Goal: Task Accomplishment & Management: Use online tool/utility

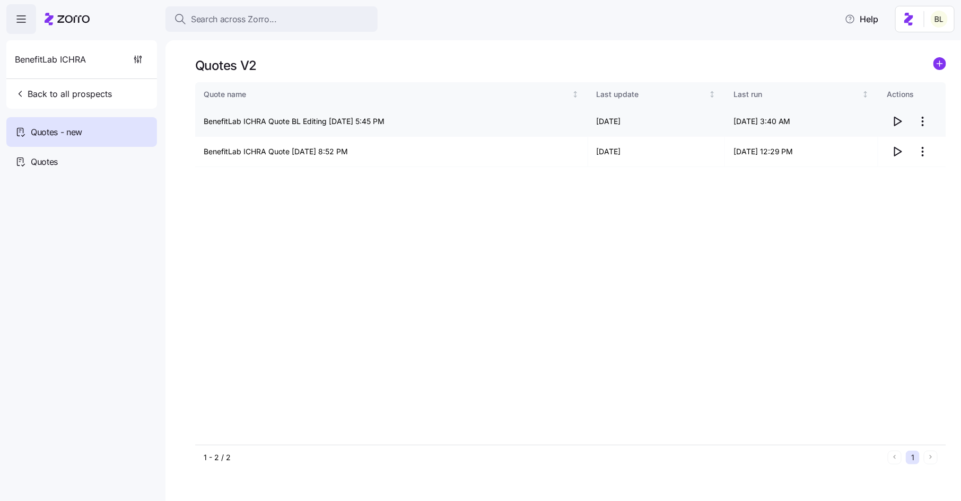
click at [895, 121] on icon "button" at bounding box center [897, 121] width 7 height 8
click at [927, 120] on html "Search across Zorro... Help BenefitLab ICHRA Back to all prospects Quotes - new…" at bounding box center [480, 247] width 961 height 495
click at [910, 145] on div "Edit quote" at bounding box center [881, 147] width 98 height 17
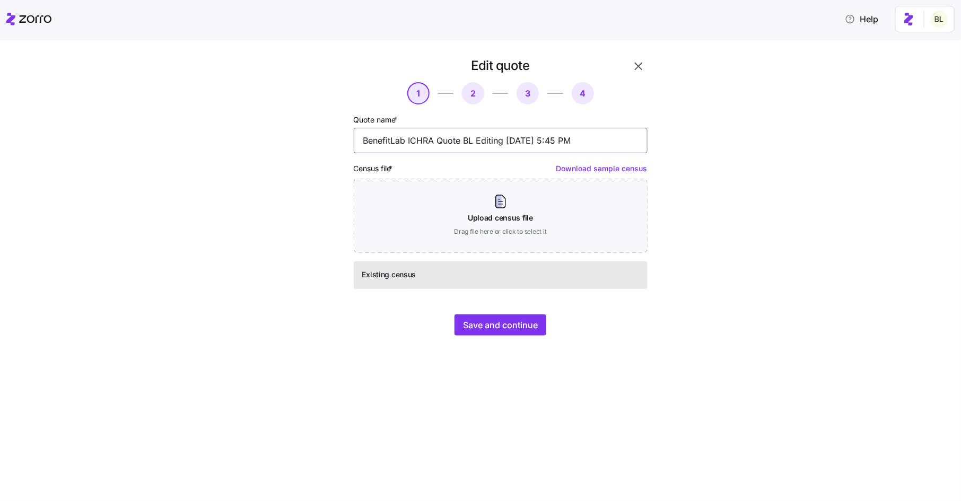
drag, startPoint x: 463, startPoint y: 144, endPoint x: 502, endPoint y: 146, distance: 38.2
click at [502, 146] on input "BenefitLab ICHRA Quote BL Editing [DATE] 5:45 PM" at bounding box center [501, 140] width 294 height 25
click at [499, 144] on input "BenefitLab ICHRA Quote BL Editing [DATE] 5:45 PM" at bounding box center [501, 140] width 294 height 25
click at [465, 141] on input "BenefitLab ICHRA Quote BL Editing [DATE] 5:45 PM" at bounding box center [501, 140] width 294 height 25
type input "BenefitLab ICHRA Quote 2026 Rates 09/12/2025 5:45 PM"
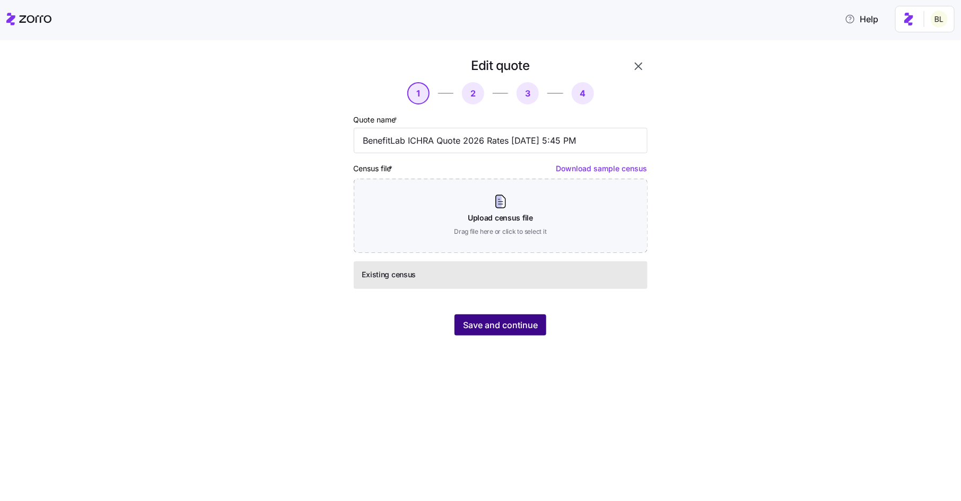
click at [502, 326] on span "Save and continue" at bounding box center [500, 325] width 75 height 13
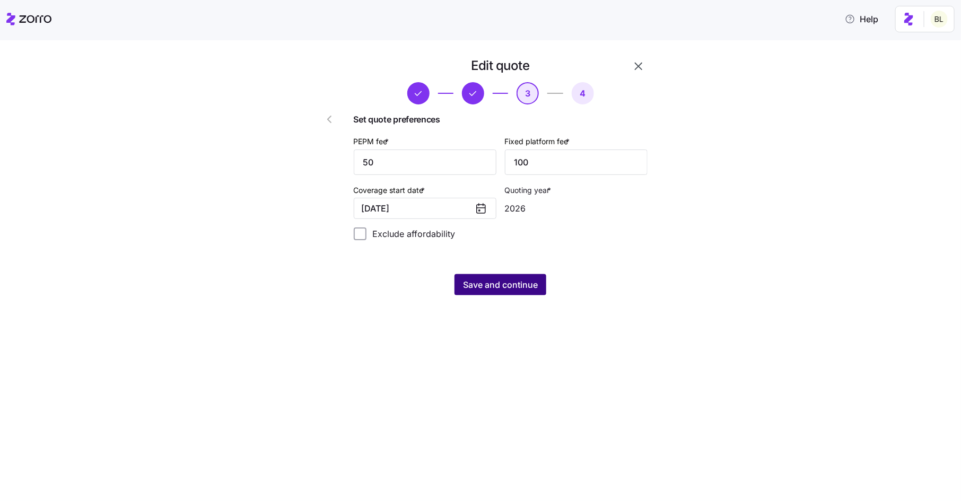
click at [512, 285] on span "Save and continue" at bounding box center [500, 284] width 75 height 13
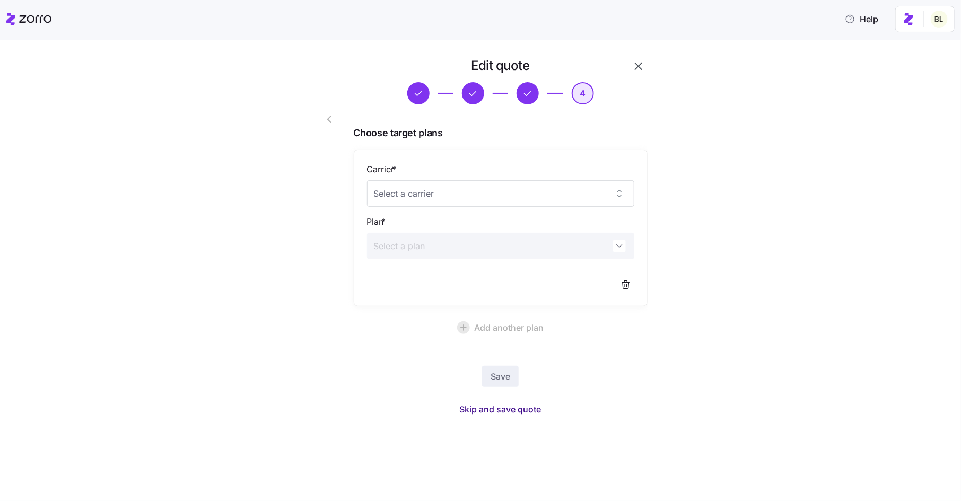
click at [498, 408] on span "Skip and save quote" at bounding box center [501, 409] width 82 height 13
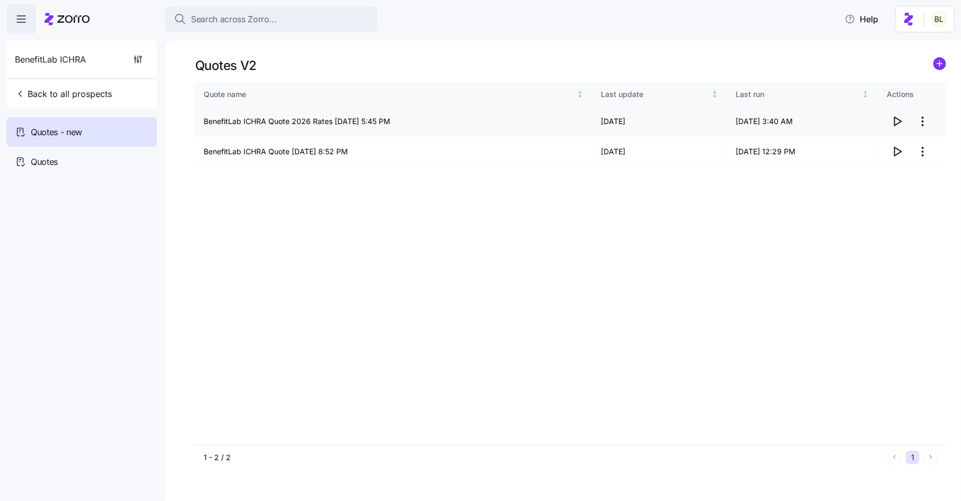
click at [900, 119] on icon "button" at bounding box center [897, 121] width 13 height 13
click at [924, 118] on html "Search across Zorro... Help BenefitLab ICHRA Back to all prospects Quotes - new…" at bounding box center [480, 247] width 961 height 495
click at [907, 145] on div "Edit quote" at bounding box center [881, 147] width 98 height 17
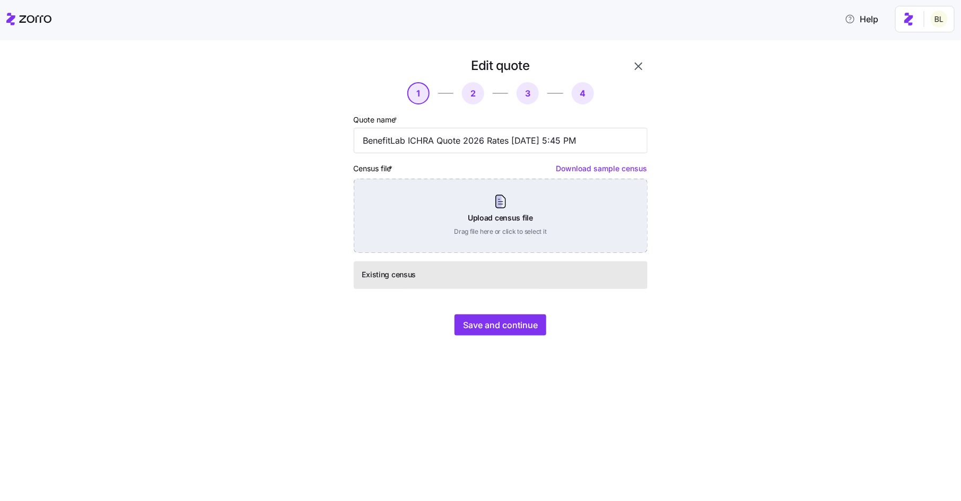
click at [521, 206] on div "Upload census file Drag file here or click to select it" at bounding box center [501, 216] width 294 height 74
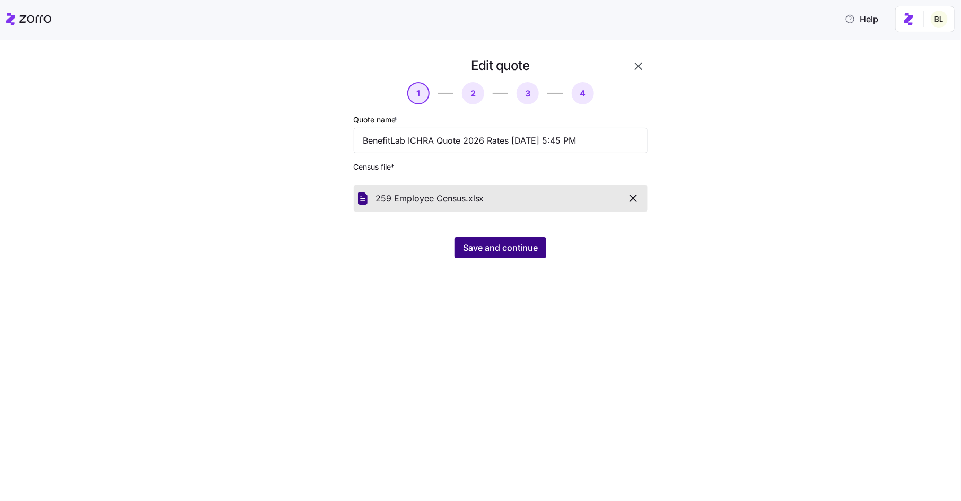
click at [504, 245] on span "Save and continue" at bounding box center [500, 247] width 75 height 13
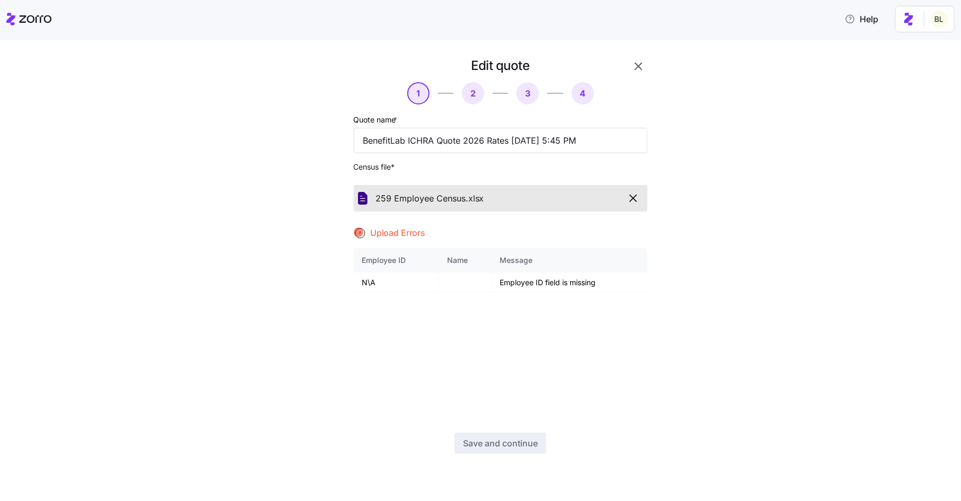
click at [631, 197] on icon "button" at bounding box center [633, 198] width 6 height 6
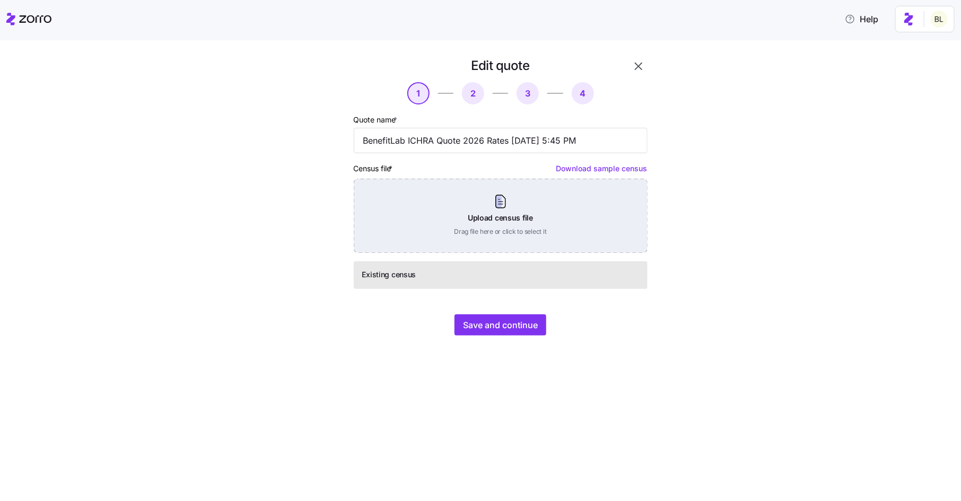
click at [501, 224] on div "Upload census file Drag file here or click to select it" at bounding box center [501, 216] width 294 height 74
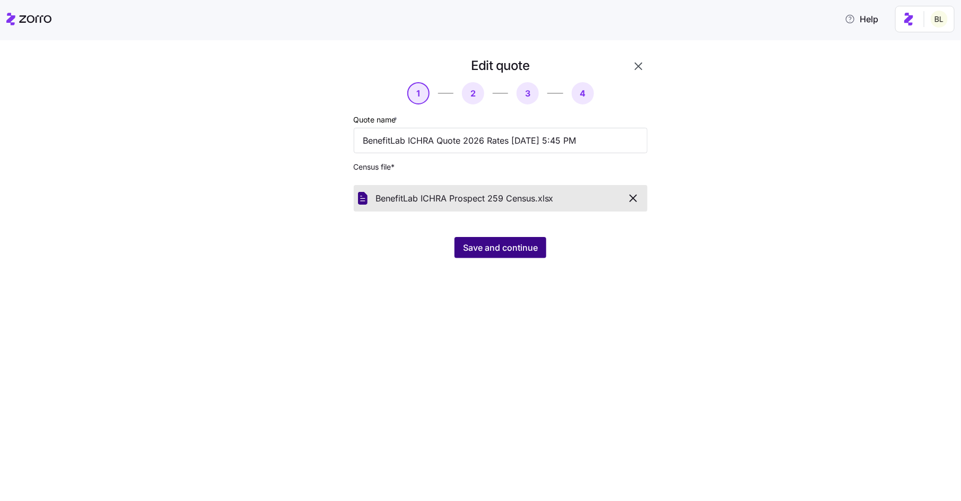
click at [485, 253] on span "Save and continue" at bounding box center [500, 247] width 75 height 13
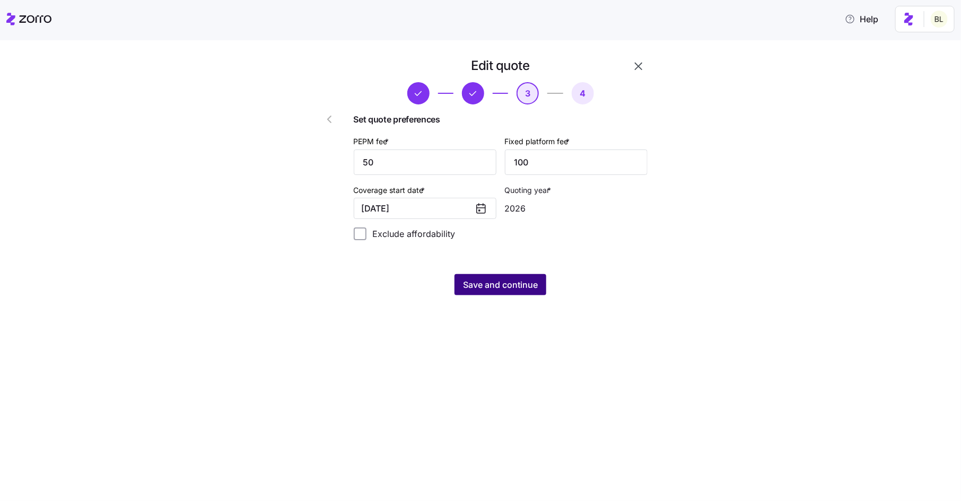
click at [503, 289] on span "Save and continue" at bounding box center [500, 284] width 75 height 13
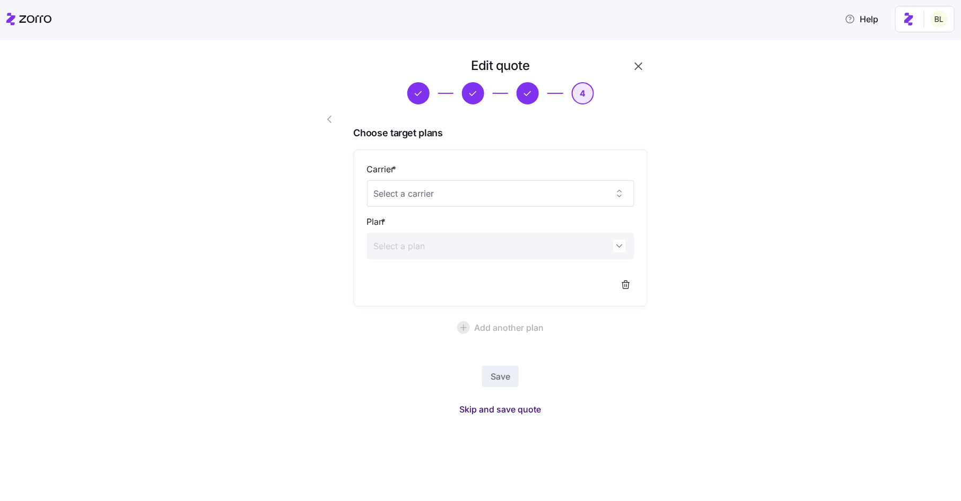
click at [497, 410] on span "Skip and save quote" at bounding box center [501, 409] width 82 height 13
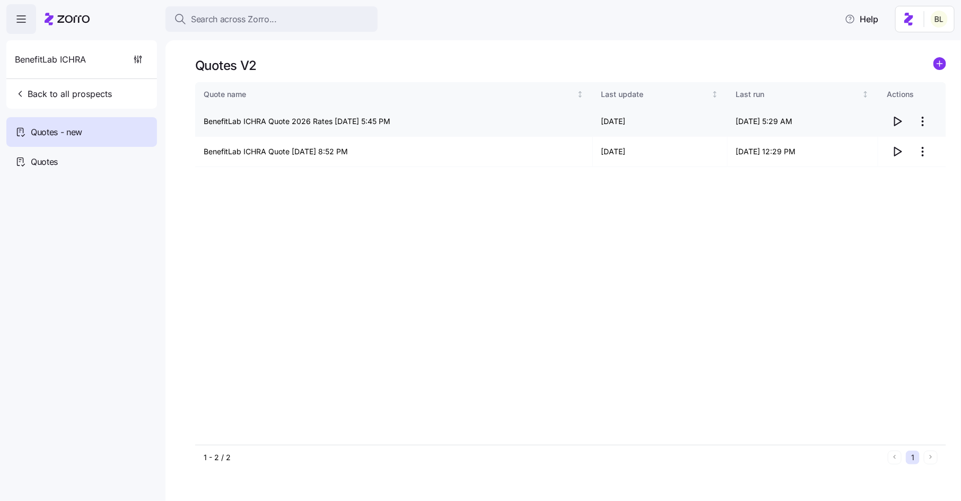
click at [899, 120] on icon "button" at bounding box center [897, 121] width 7 height 8
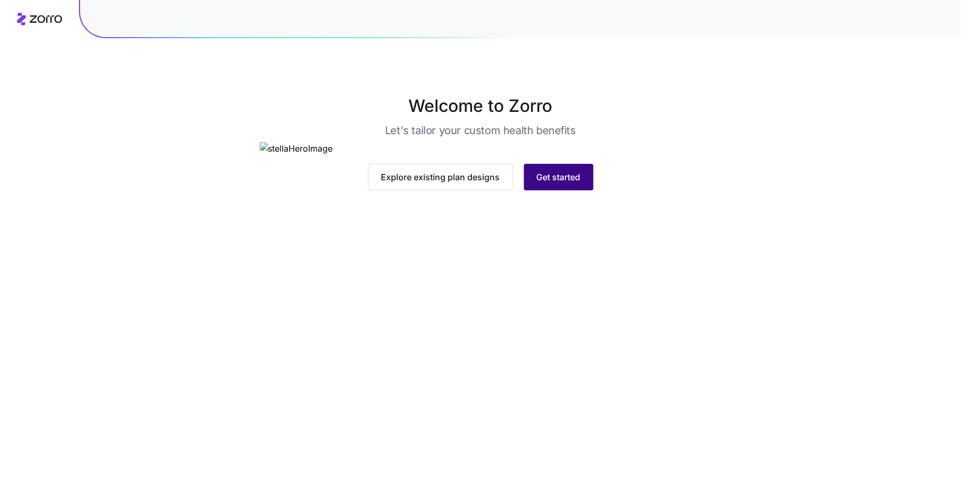
click at [582, 190] on button "Get started" at bounding box center [558, 177] width 69 height 27
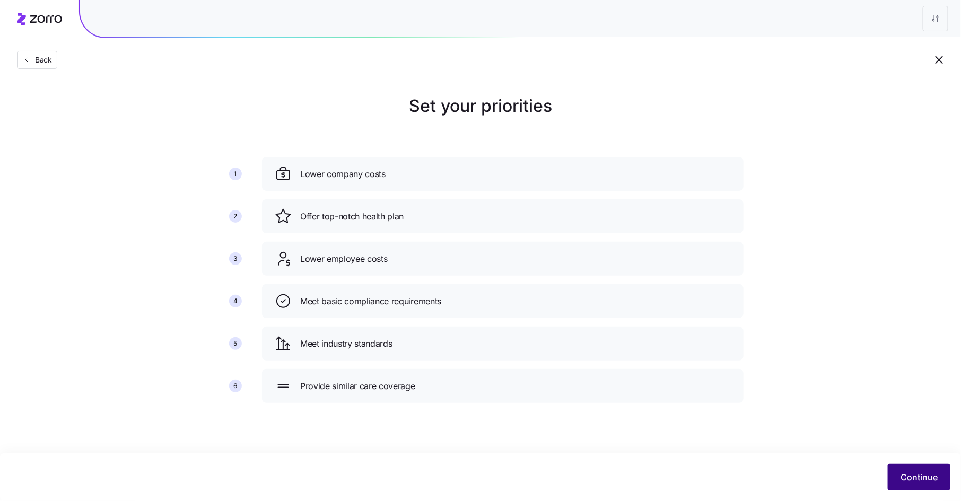
click at [916, 465] on button "Continue" at bounding box center [918, 477] width 63 height 27
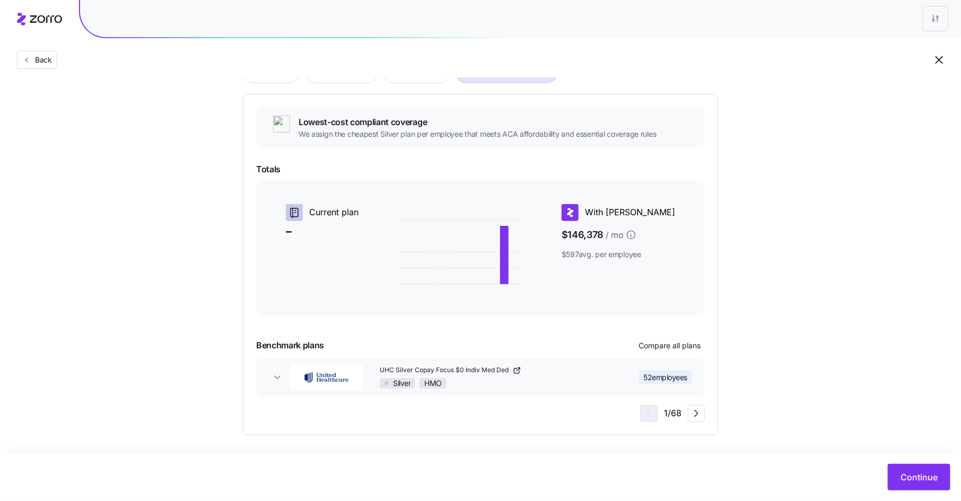
scroll to position [97, 0]
click at [937, 482] on span "Continue" at bounding box center [918, 477] width 37 height 13
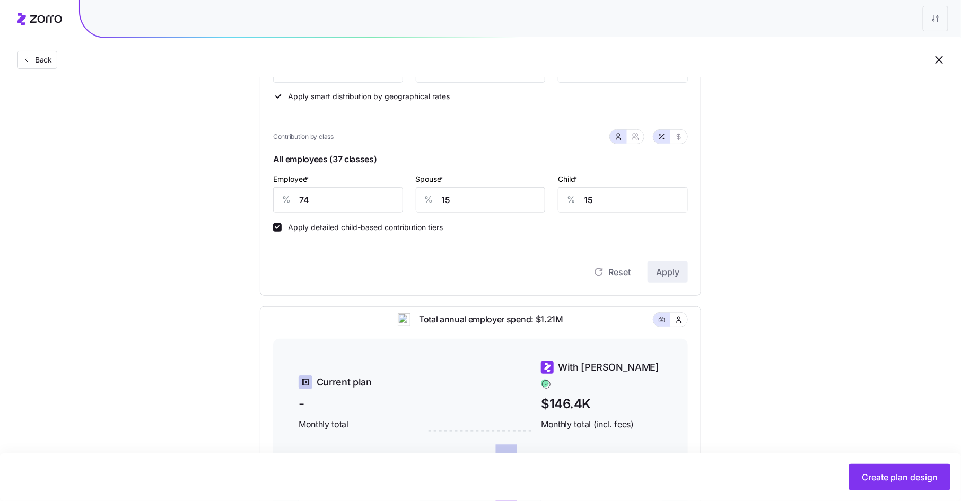
scroll to position [224, 0]
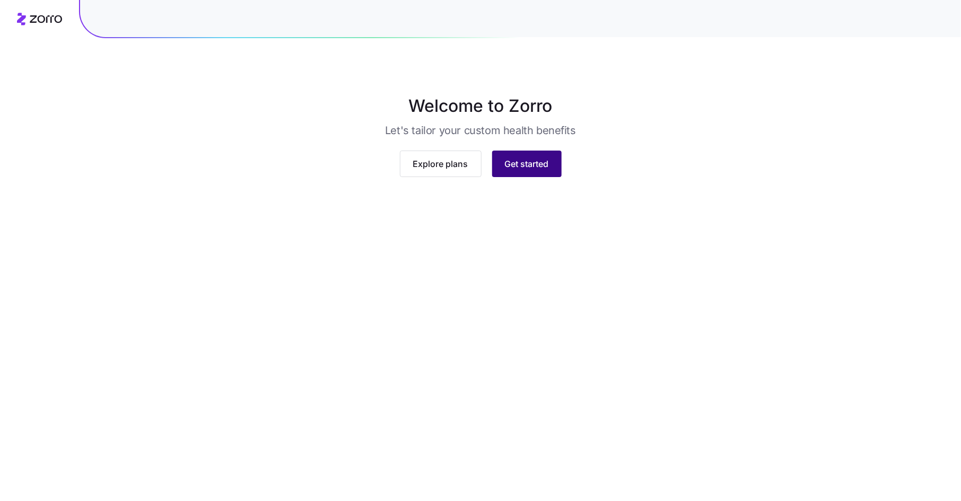
click at [524, 170] on span "Get started" at bounding box center [527, 163] width 44 height 13
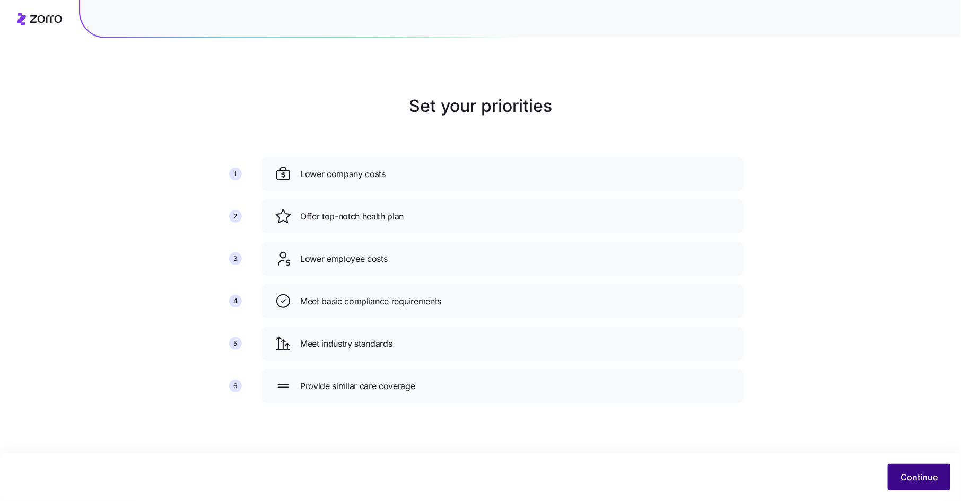
click at [909, 466] on button "Continue" at bounding box center [918, 477] width 63 height 27
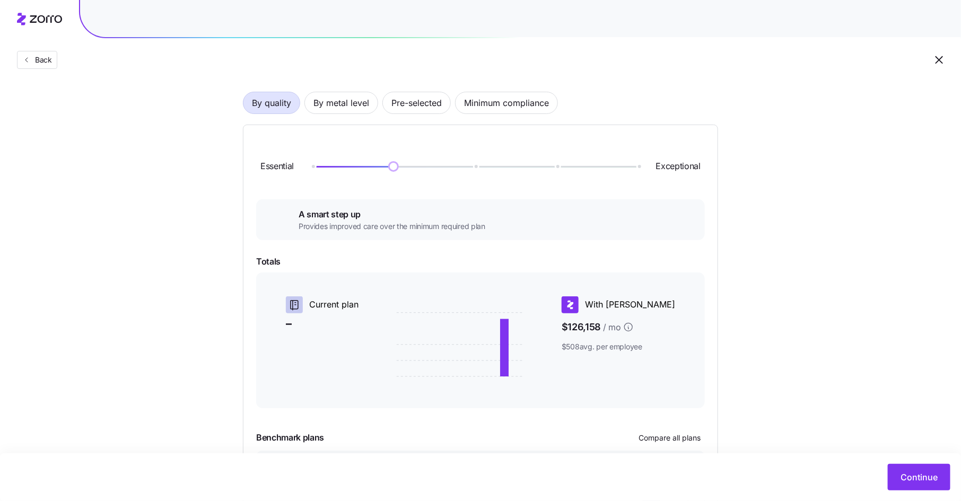
scroll to position [159, 0]
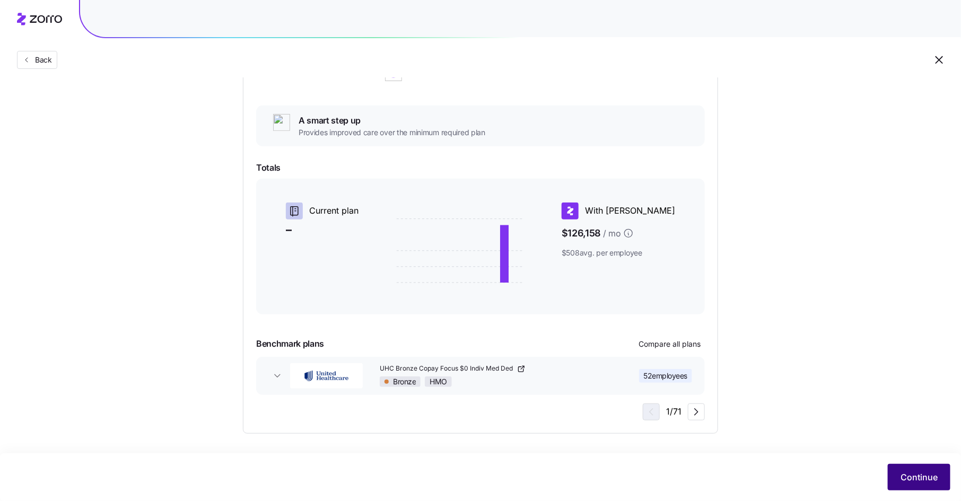
click at [909, 472] on span "Continue" at bounding box center [918, 477] width 37 height 13
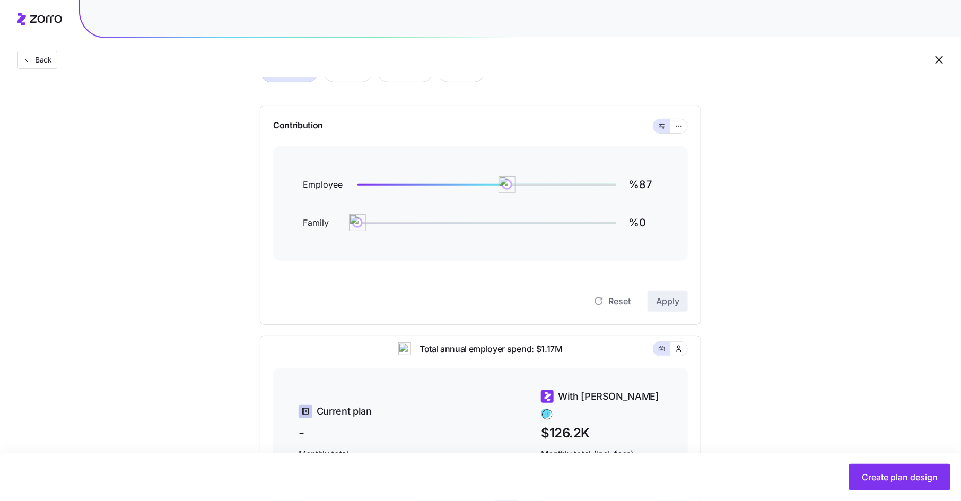
scroll to position [56, 0]
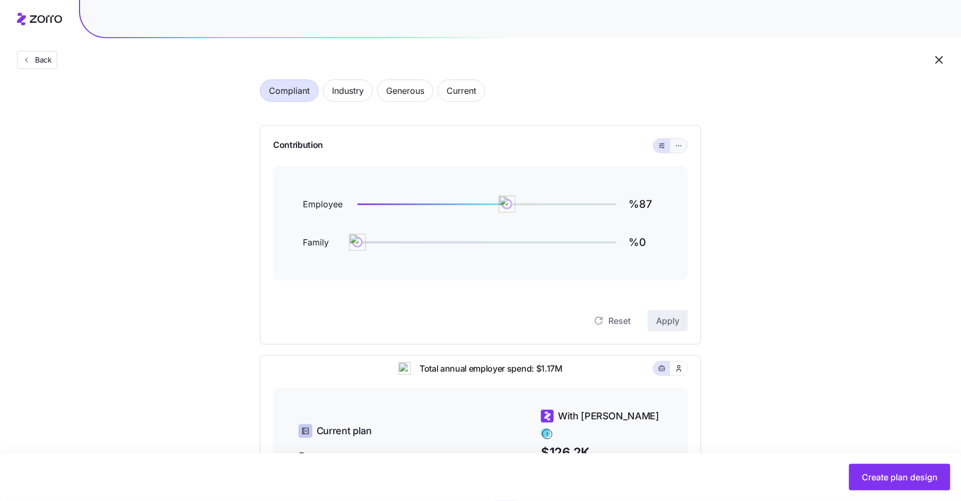
click at [680, 143] on icon "button" at bounding box center [678, 145] width 7 height 13
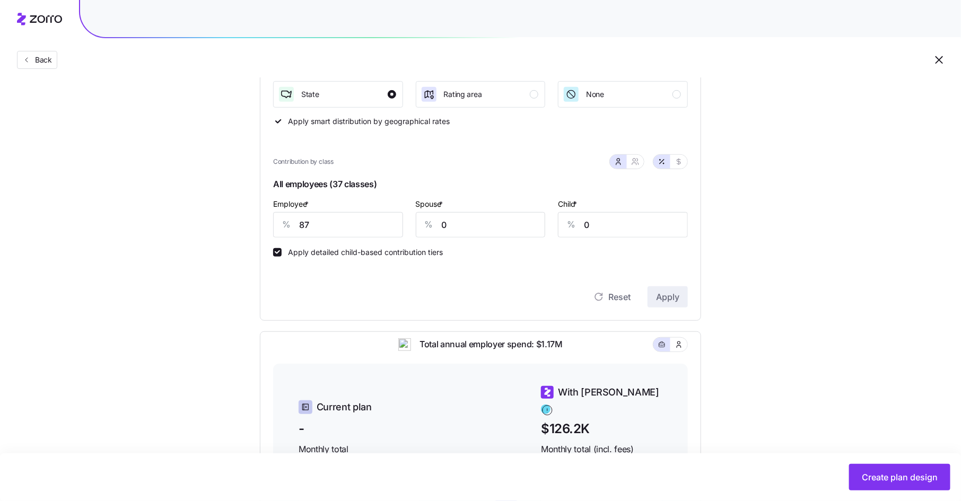
scroll to position [199, 0]
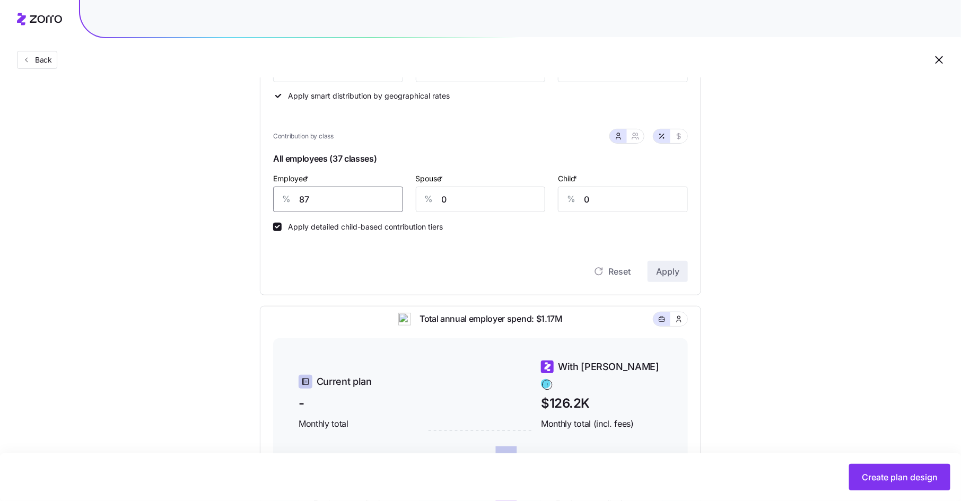
drag, startPoint x: 310, startPoint y: 201, endPoint x: 294, endPoint y: 201, distance: 15.9
click at [294, 201] on div "% 87" at bounding box center [338, 199] width 130 height 25
type input "74"
type input "15"
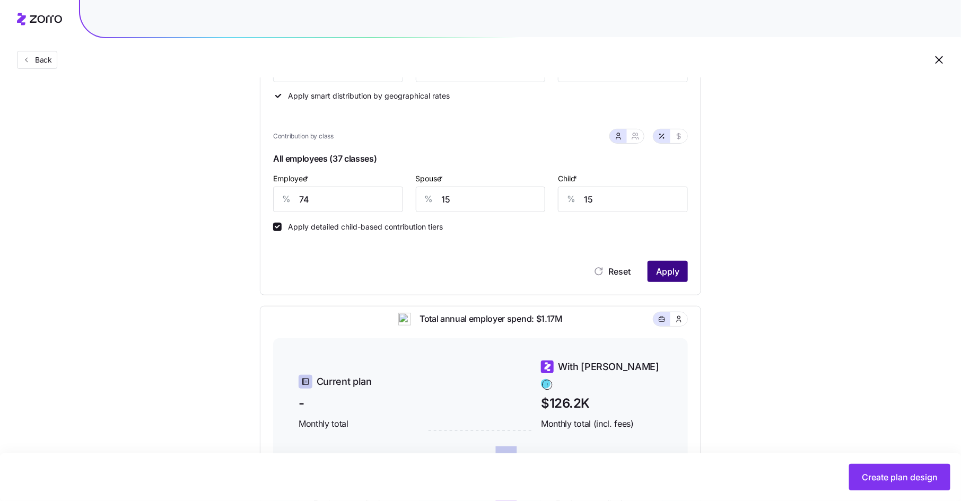
click at [678, 270] on span "Apply" at bounding box center [667, 271] width 23 height 13
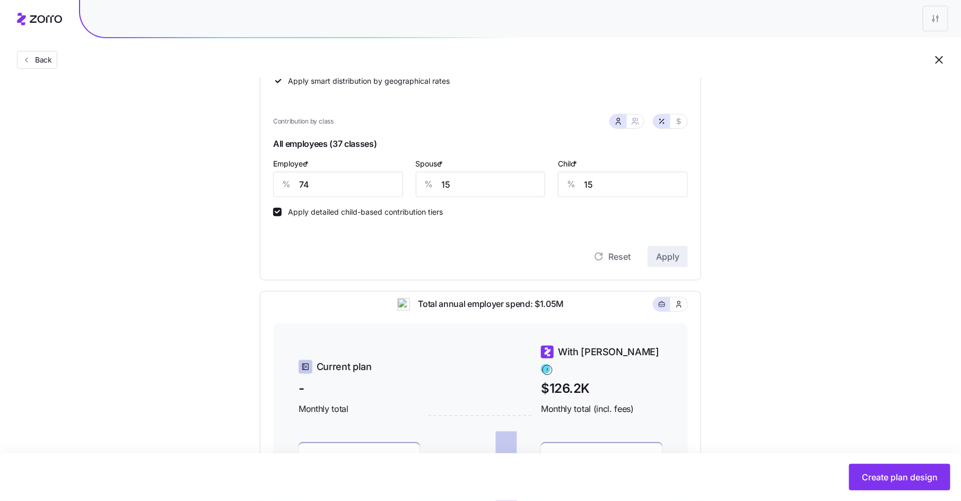
scroll to position [0, 0]
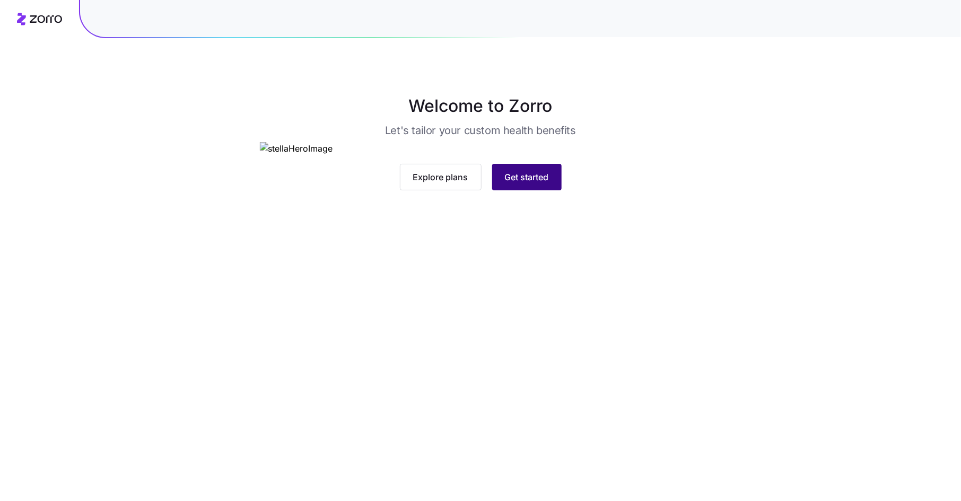
click at [530, 183] on span "Get started" at bounding box center [527, 177] width 44 height 13
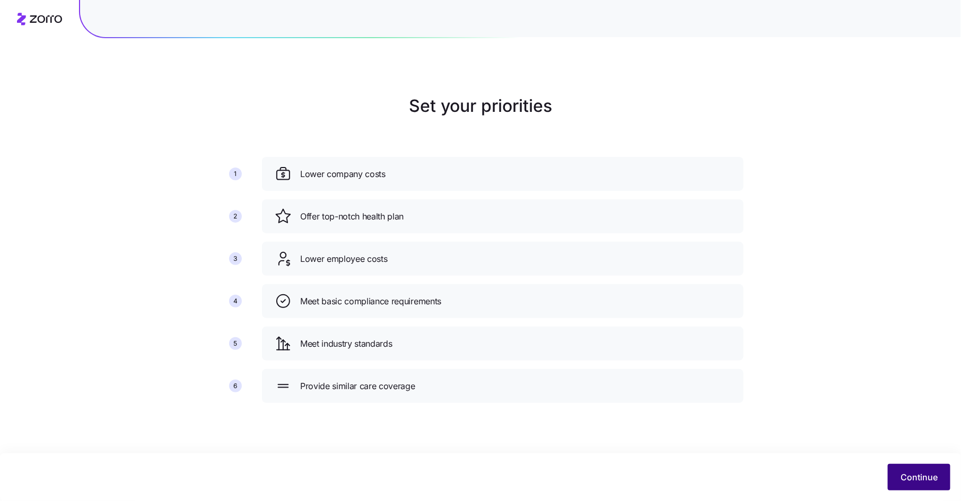
click at [911, 472] on span "Continue" at bounding box center [918, 477] width 37 height 13
